Goal: Task Accomplishment & Management: Manage account settings

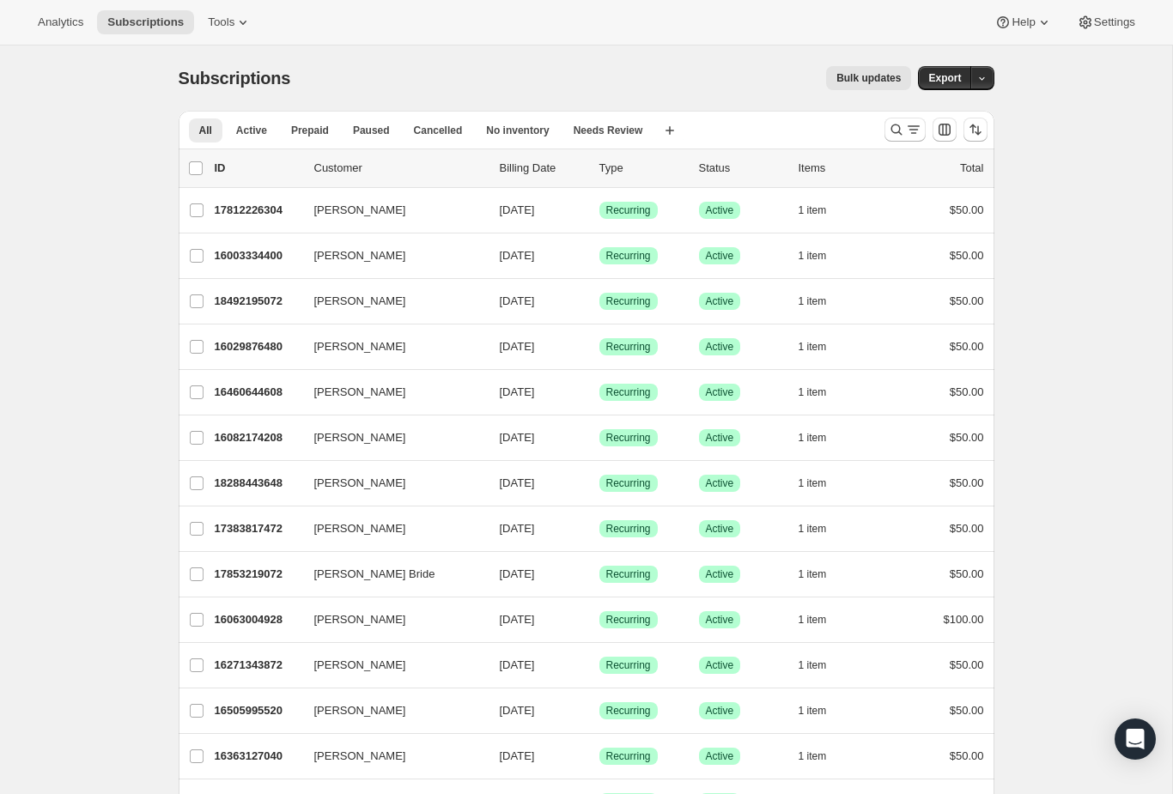
click at [896, 126] on icon "Search and filter results" at bounding box center [896, 129] width 17 height 17
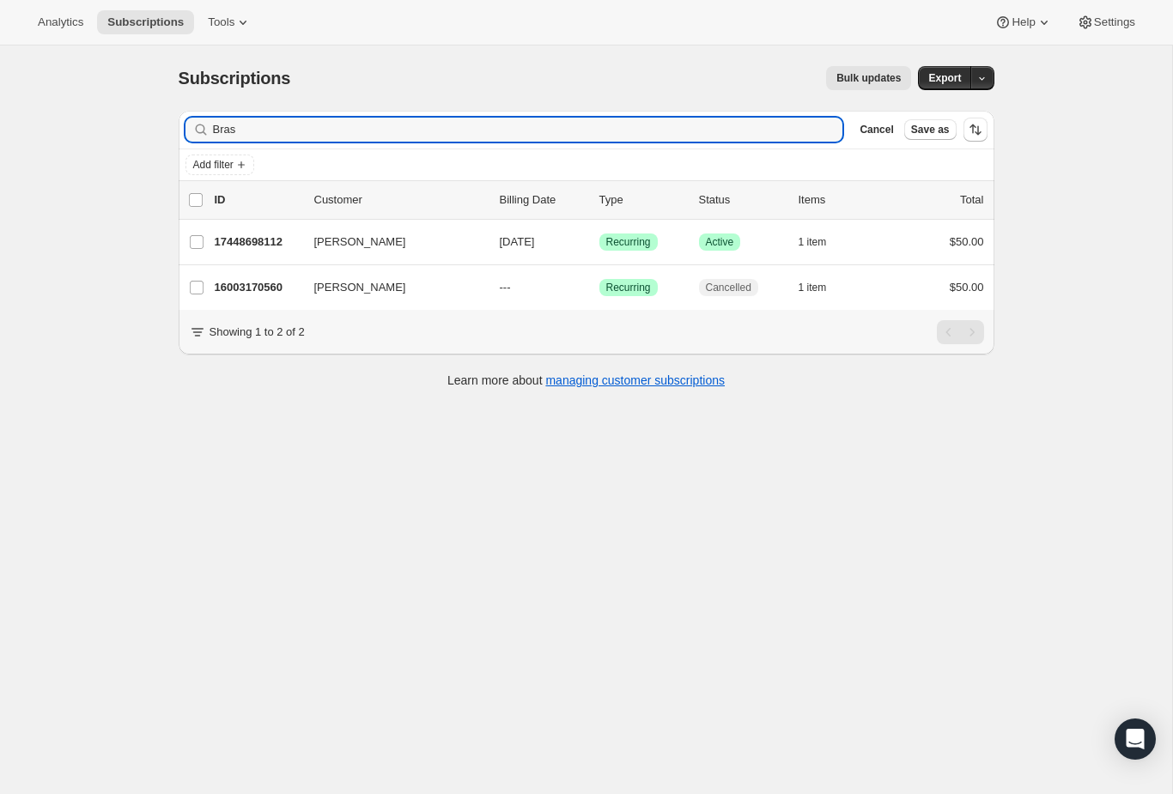
type input "Bras"
click at [258, 238] on p "17448698112" at bounding box center [258, 241] width 86 height 17
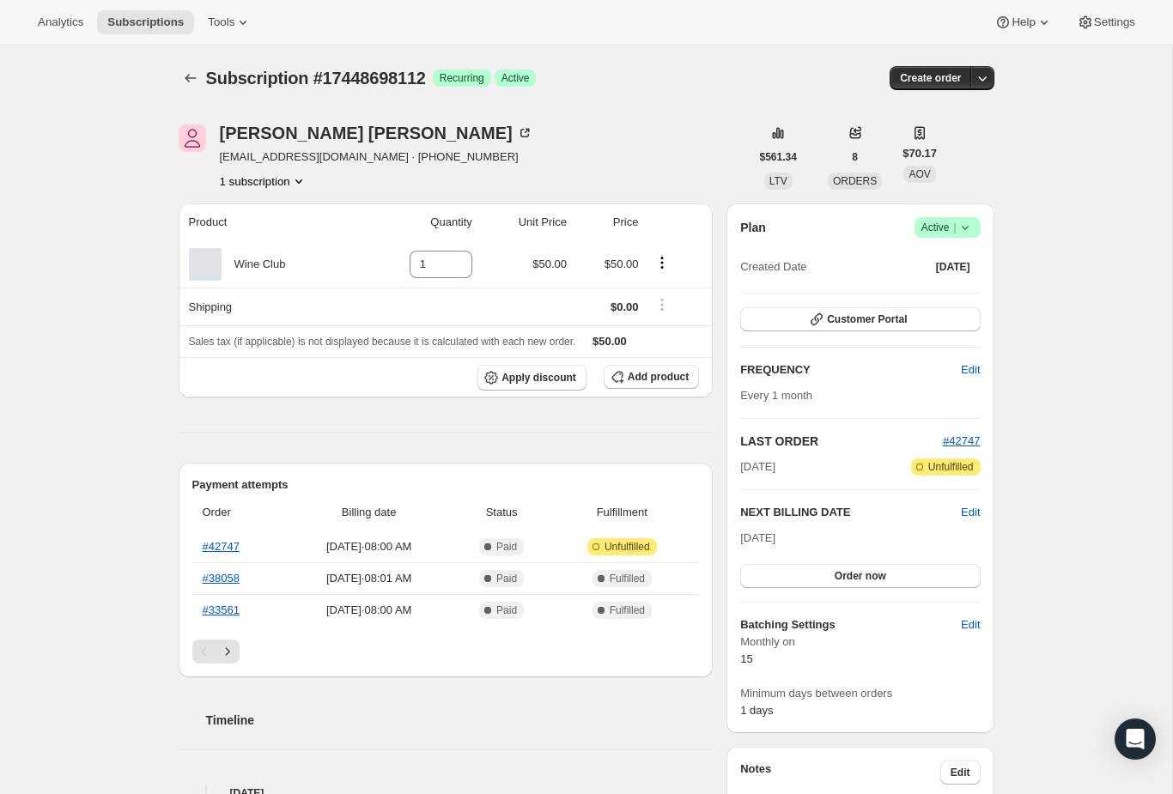
click at [221, 525] on th "Order" at bounding box center [238, 513] width 93 height 38
click at [210, 528] on th "Order" at bounding box center [238, 513] width 93 height 38
click at [221, 543] on link "#42747" at bounding box center [221, 546] width 37 height 13
